Goal: Find specific page/section: Find specific page/section

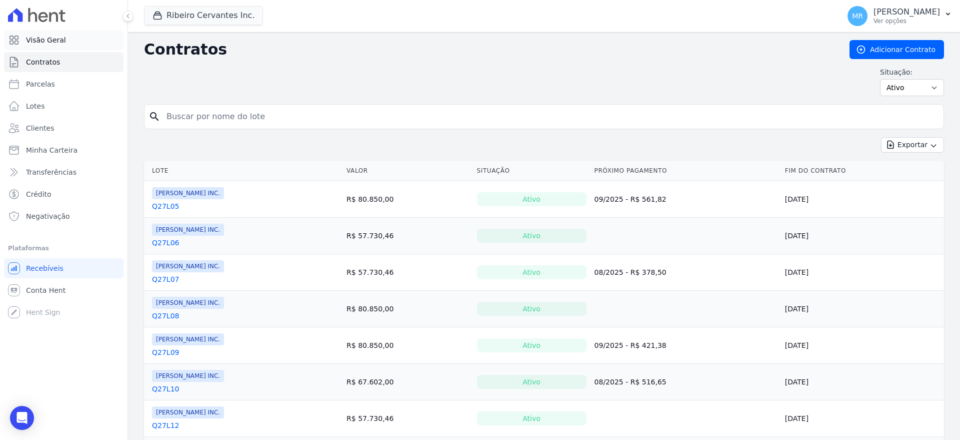
click at [52, 39] on span "Visão Geral" at bounding box center [46, 40] width 40 height 10
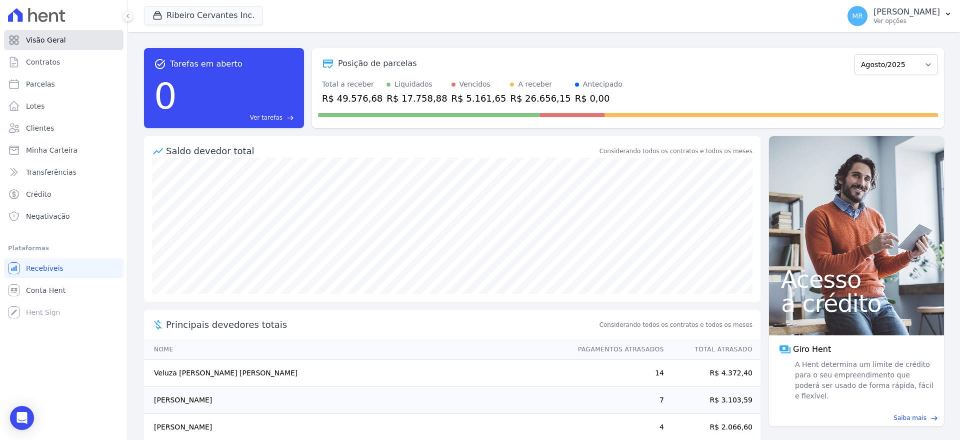
click at [53, 43] on span "Visão Geral" at bounding box center [46, 40] width 40 height 10
click at [51, 67] on span "Contratos" at bounding box center [43, 62] width 34 height 10
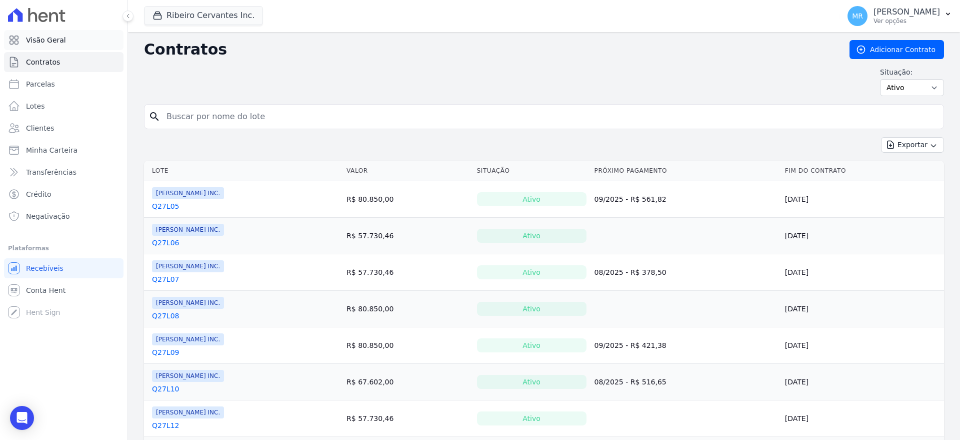
click at [51, 41] on span "Visão Geral" at bounding box center [46, 40] width 40 height 10
